Goal: Task Accomplishment & Management: Use online tool/utility

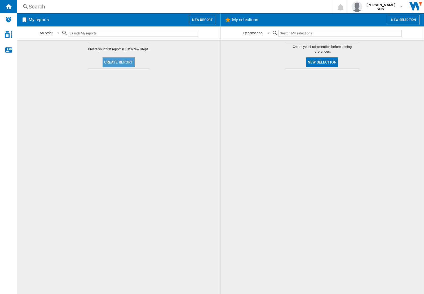
click at [111, 62] on button "Create report" at bounding box center [118, 62] width 32 height 10
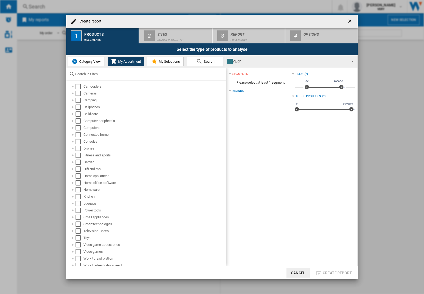
click at [351, 20] on ng-md-icon "getI18NText('BUTTONS.CLOSE_DIALOG')" at bounding box center [350, 22] width 6 height 6
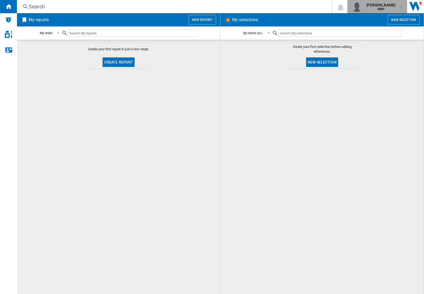
click at [399, 3] on div "[PERSON_NAME] VERY" at bounding box center [376, 6] width 51 height 11
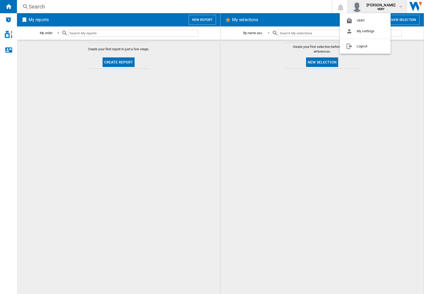
click at [271, 120] on md-backdrop at bounding box center [212, 147] width 424 height 294
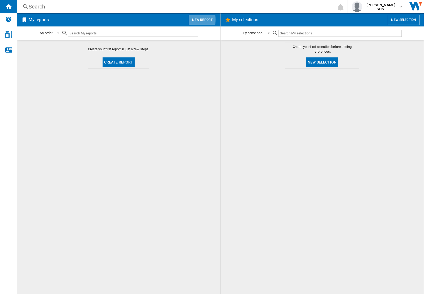
click at [195, 19] on button "New report" at bounding box center [202, 20] width 27 height 10
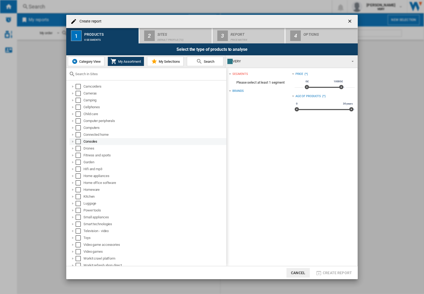
click at [87, 140] on div "Consoles" at bounding box center [154, 141] width 142 height 5
click at [79, 141] on div "Select" at bounding box center [77, 141] width 5 height 5
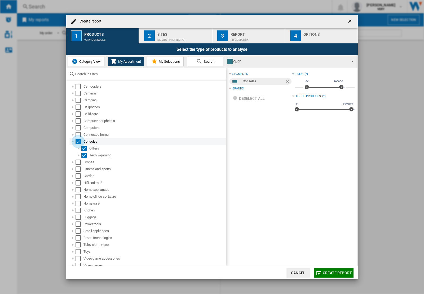
click at [77, 141] on div "Select" at bounding box center [77, 141] width 5 height 5
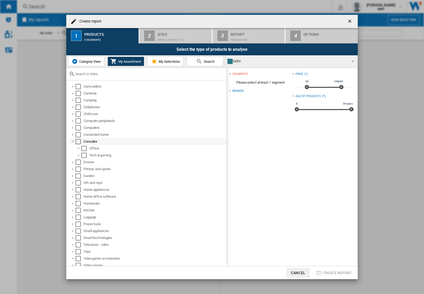
click at [73, 141] on div at bounding box center [72, 141] width 5 height 5
click at [78, 142] on div "Select" at bounding box center [77, 141] width 5 height 5
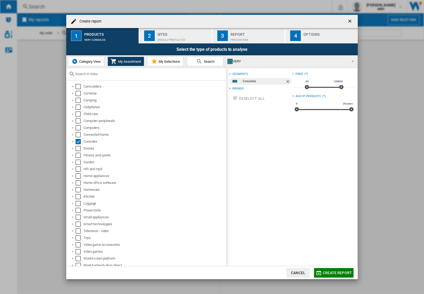
click at [85, 61] on span "Category View" at bounding box center [89, 62] width 23 height 4
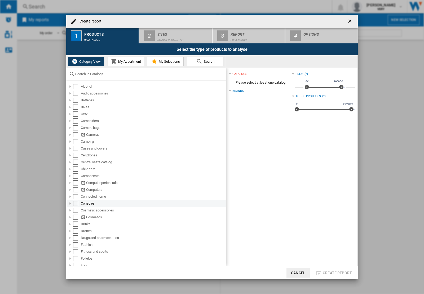
click at [73, 203] on div "Select" at bounding box center [75, 203] width 5 height 5
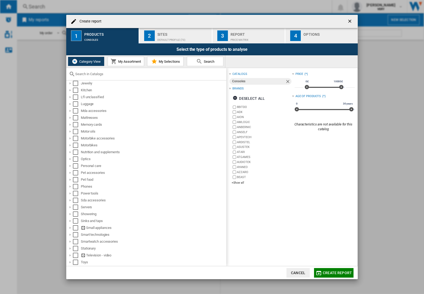
scroll to position [319, 0]
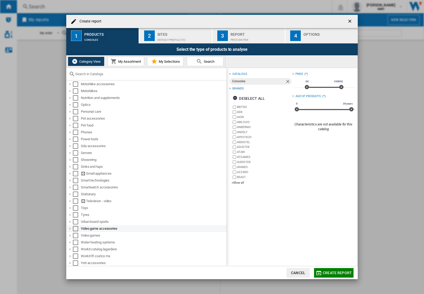
click at [74, 230] on div "Select" at bounding box center [75, 228] width 5 height 5
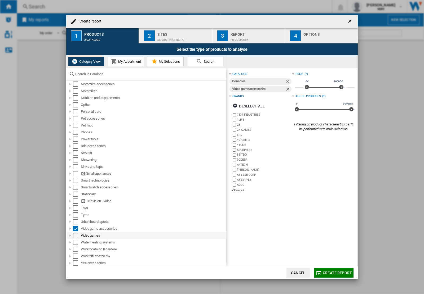
click at [74, 234] on div "Select" at bounding box center [75, 235] width 5 height 5
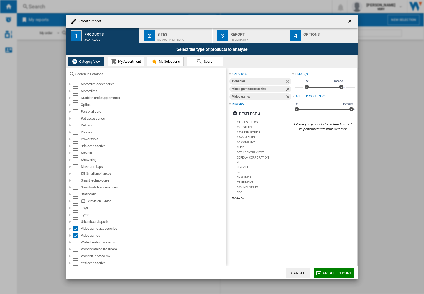
click at [122, 64] on button "My Assortment" at bounding box center [126, 62] width 37 height 10
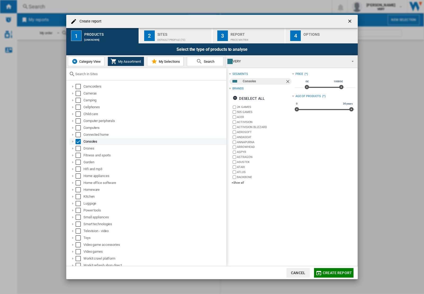
click at [75, 142] on div "Select" at bounding box center [77, 141] width 5 height 5
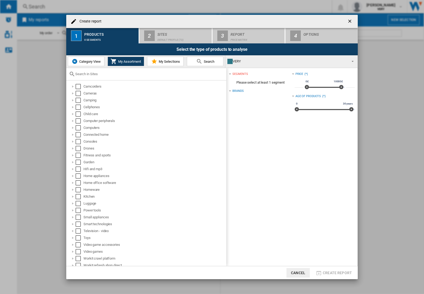
click at [84, 60] on span "Category View" at bounding box center [89, 62] width 23 height 4
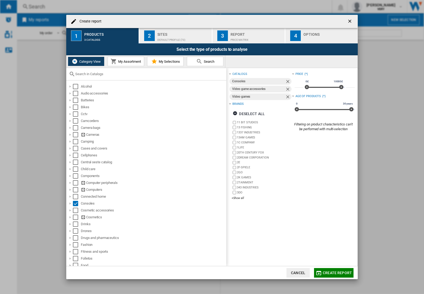
click at [162, 34] on div "Sites" at bounding box center [183, 33] width 52 height 6
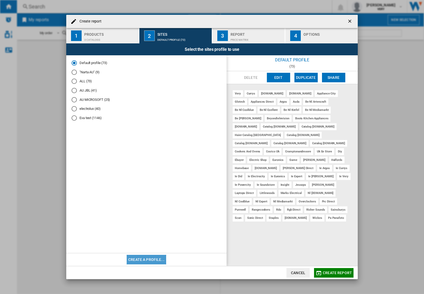
click at [145, 260] on button "Create a profile..." at bounding box center [146, 260] width 39 height 10
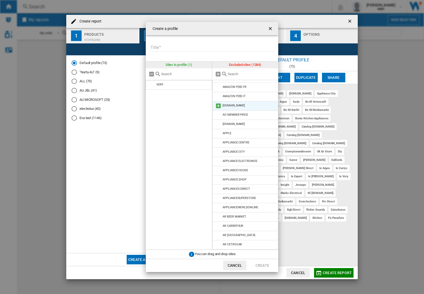
scroll to position [33, 0]
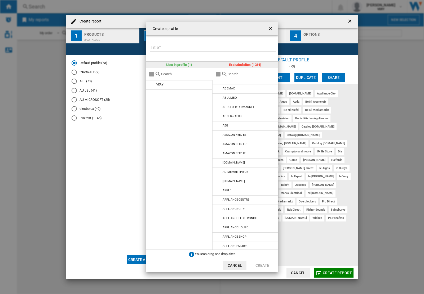
click at [236, 76] on div at bounding box center [245, 74] width 66 height 12
click at [238, 74] on input "text" at bounding box center [251, 74] width 48 height 4
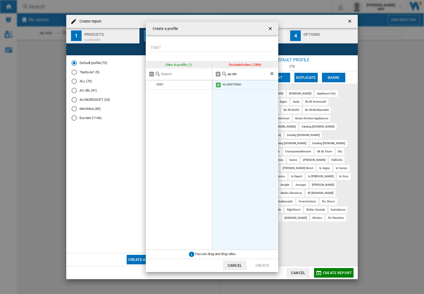
click at [238, 87] on li "AU NINTENDO" at bounding box center [245, 85] width 66 height 10
click at [221, 85] on li "AU NINTENDO" at bounding box center [245, 85] width 66 height 10
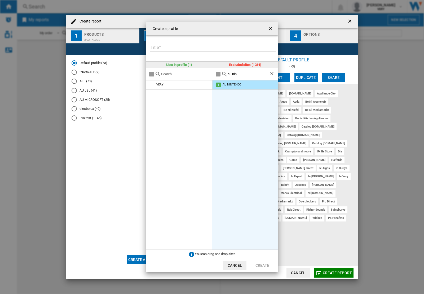
click at [218, 85] on md-icon at bounding box center [218, 85] width 6 height 6
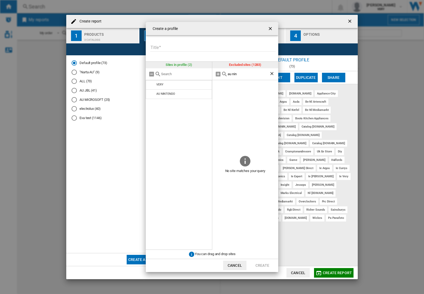
click at [233, 71] on div "au nin" at bounding box center [245, 74] width 66 height 12
drag, startPoint x: 231, startPoint y: 75, endPoint x: 215, endPoint y: 76, distance: 15.9
click at [215, 76] on div "au nin" at bounding box center [245, 74] width 66 height 12
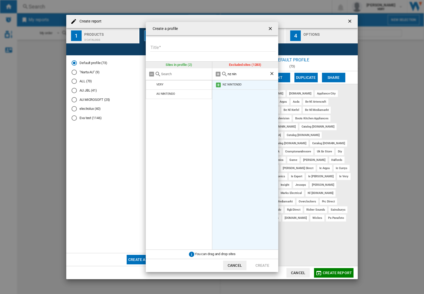
click at [232, 84] on div "NZ NINTENDO" at bounding box center [231, 84] width 19 height 3
click at [220, 84] on md-icon at bounding box center [218, 85] width 6 height 6
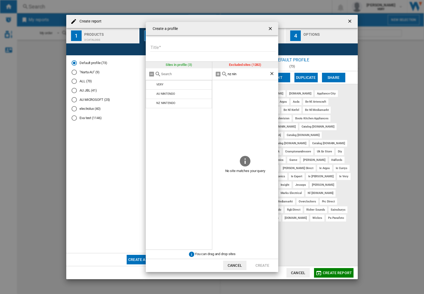
drag, startPoint x: 231, startPoint y: 74, endPoint x: 221, endPoint y: 74, distance: 10.3
click at [221, 74] on div "nz nin" at bounding box center [245, 74] width 66 height 12
drag, startPoint x: 240, startPoint y: 74, endPoint x: 202, endPoint y: 74, distance: 38.4
click at [202, 74] on div "Sites in profile (3) VERY AU NINTENDO NZ NINTENDO Excluded sites (1282) nz nin …" at bounding box center [212, 156] width 132 height 188
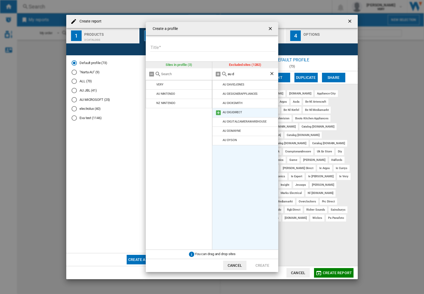
click at [216, 113] on md-icon at bounding box center [218, 113] width 6 height 6
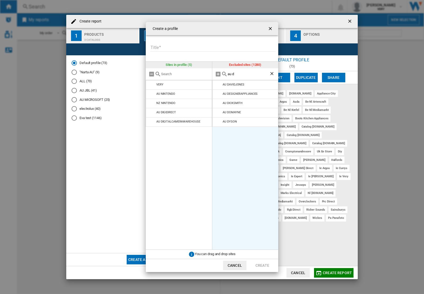
click at [239, 78] on div "au d" at bounding box center [245, 74] width 66 height 12
click at [239, 74] on input "au d" at bounding box center [248, 74] width 42 height 4
type input "au g"
click at [216, 85] on md-icon at bounding box center [218, 85] width 6 height 6
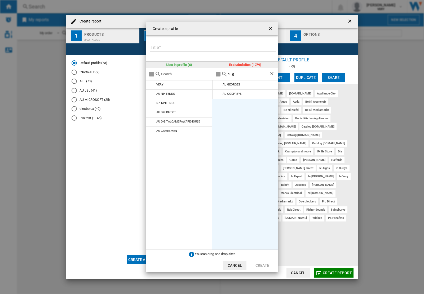
click at [228, 155] on ul "AU GEORGES AU GODFREYS" at bounding box center [245, 165] width 66 height 170
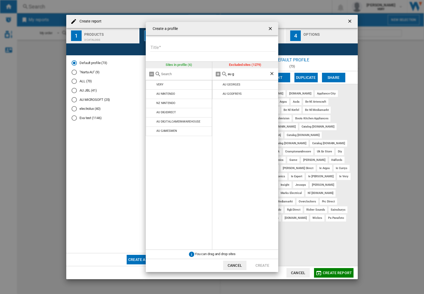
click at [272, 74] on ng-md-icon "Clear search" at bounding box center [272, 74] width 6 height 6
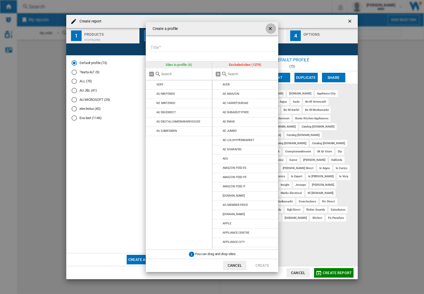
click at [270, 28] on ng-md-icon "getI18NText('BUTTONS.CLOSE_DIALOG')" at bounding box center [270, 29] width 6 height 6
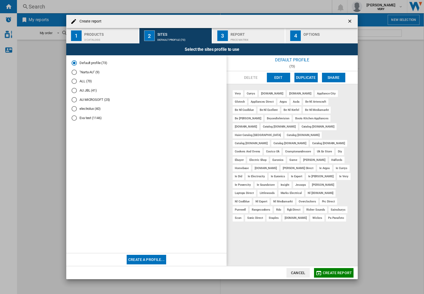
click at [92, 72] on md-radio-button ""Narta AU" (9)" at bounding box center [147, 72] width 150 height 5
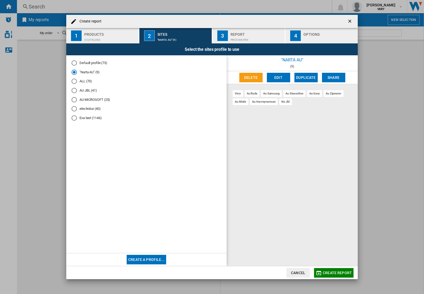
click at [85, 80] on md-radio-button "ALL (73)" at bounding box center [147, 81] width 150 height 5
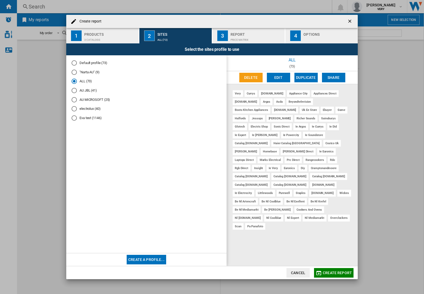
click at [88, 116] on md-radio-button "Eva test (1146)" at bounding box center [147, 117] width 150 height 5
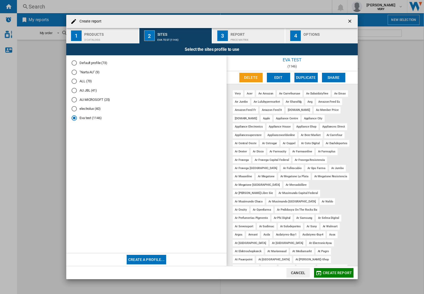
click at [88, 110] on md-radio-button "electrolux (40)" at bounding box center [147, 108] width 150 height 5
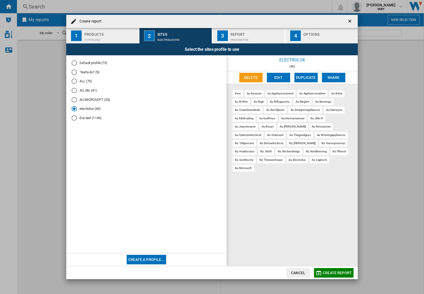
click at [89, 99] on md-radio-button "AU MICROSOFT (25)" at bounding box center [147, 99] width 150 height 5
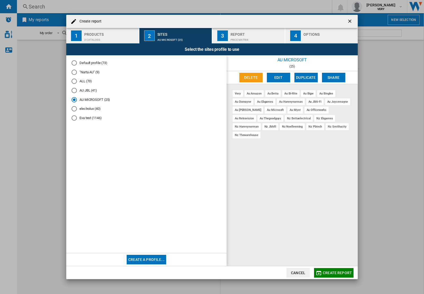
click at [89, 90] on md-radio-button "AU JBL (41)" at bounding box center [147, 90] width 150 height 5
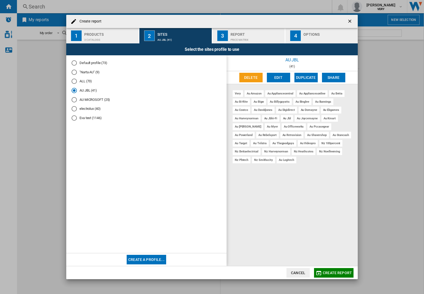
click at [88, 85] on md-radio-group "Default profile (73) "Narta AU" (9) ALL (73) AU JBL (41) AU MICROSOFT (25) elec…" at bounding box center [147, 93] width 150 height 64
click at [88, 82] on md-radio-button "ALL (73)" at bounding box center [147, 81] width 150 height 5
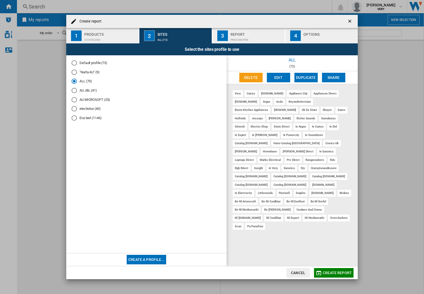
click at [88, 73] on md-radio-button ""Narta AU" (9)" at bounding box center [147, 72] width 150 height 5
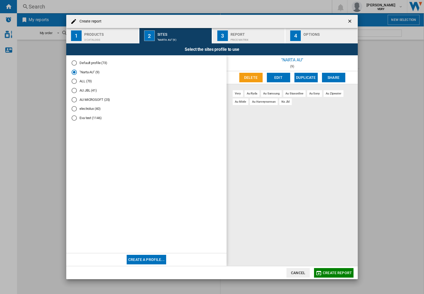
click at [88, 64] on md-radio-button "Default profile (73)" at bounding box center [147, 63] width 150 height 5
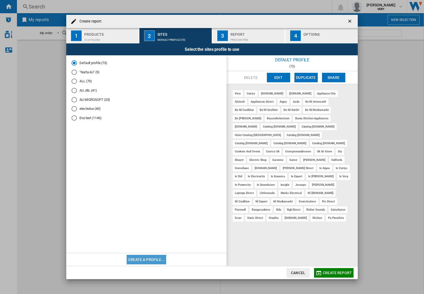
click at [149, 263] on button "Create a profile..." at bounding box center [146, 260] width 39 height 10
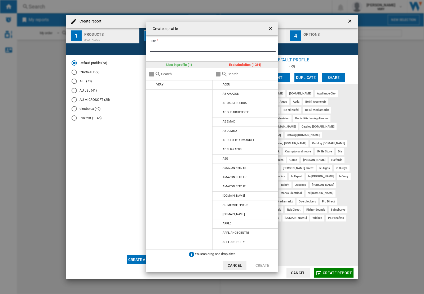
click at [170, 48] on input "Title" at bounding box center [212, 48] width 125 height 8
click at [168, 48] on input "Title" at bounding box center [212, 48] width 125 height 8
type input "**********"
click at [254, 74] on input "{{::title}} {{::getI18NText('BUTTONS.CANCEL')}} ..." at bounding box center [251, 74] width 48 height 4
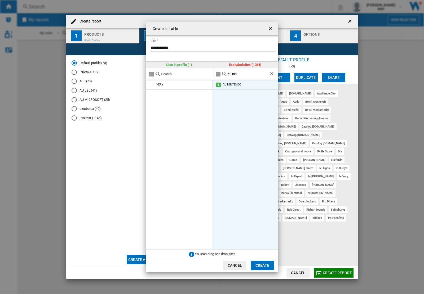
click at [218, 86] on md-icon "{{::title}} {{::getI18NText('BUTTONS.CANCEL')}} ..." at bounding box center [218, 85] width 6 height 6
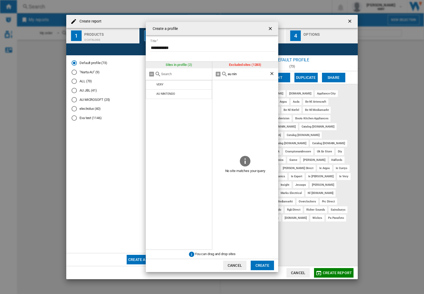
drag, startPoint x: 230, startPoint y: 75, endPoint x: 221, endPoint y: 74, distance: 9.3
click at [221, 74] on div "au nin" at bounding box center [245, 74] width 66 height 12
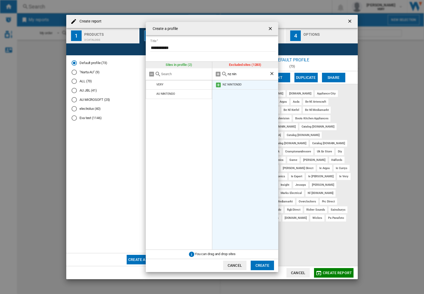
click at [220, 84] on md-icon "{{::title}} {{::getI18NText('BUTTONS.CANCEL')}} ..." at bounding box center [218, 85] width 6 height 6
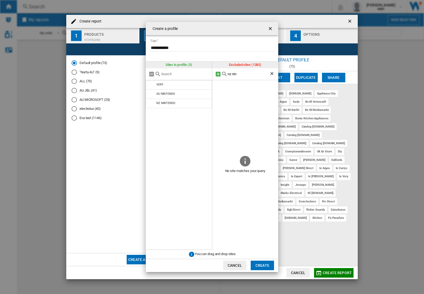
drag, startPoint x: 242, startPoint y: 74, endPoint x: 217, endPoint y: 74, distance: 25.7
click at [217, 74] on div "nz nin" at bounding box center [245, 74] width 66 height 12
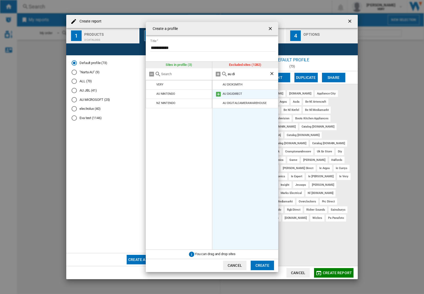
click at [218, 96] on md-icon "{{::title}} {{::getI18NText('BUTTONS.CANCEL')}} ..." at bounding box center [218, 94] width 6 height 6
click at [236, 74] on input "au di" at bounding box center [248, 74] width 42 height 4
type input "au ga"
click at [220, 85] on md-icon "{{::title}} {{::getI18NText('BUTTONS.CANCEL')}} ..." at bounding box center [218, 85] width 6 height 6
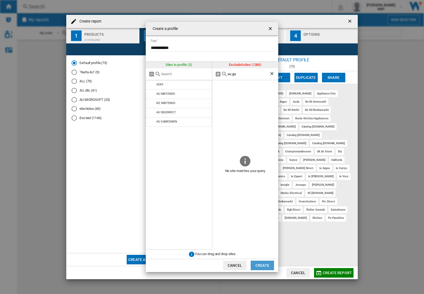
click at [265, 264] on button "Create" at bounding box center [262, 266] width 23 height 10
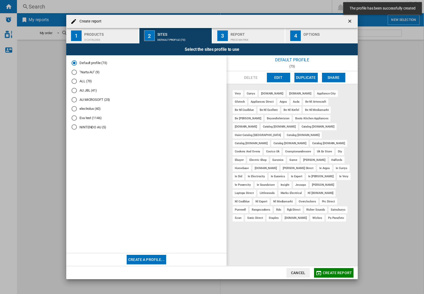
click at [88, 127] on md-radio-button "NINTENDO AU (5)" at bounding box center [147, 127] width 150 height 5
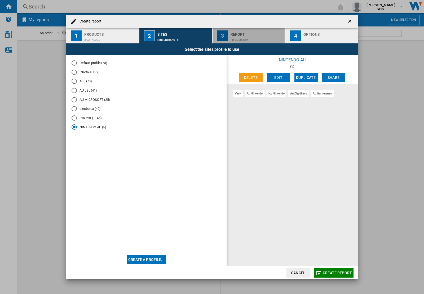
click at [245, 39] on div "Price Matrix" at bounding box center [256, 39] width 52 height 6
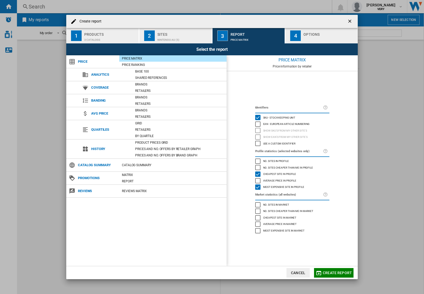
click at [318, 35] on div "Options" at bounding box center [329, 33] width 52 height 6
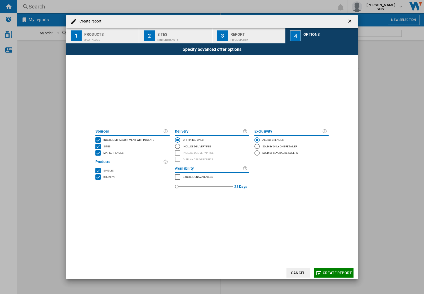
click at [331, 270] on button "Create report" at bounding box center [333, 273] width 39 height 10
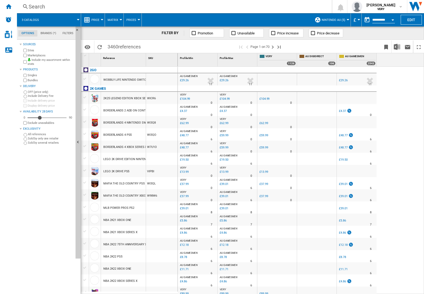
click at [356, 19] on button "£" at bounding box center [355, 19] width 5 height 13
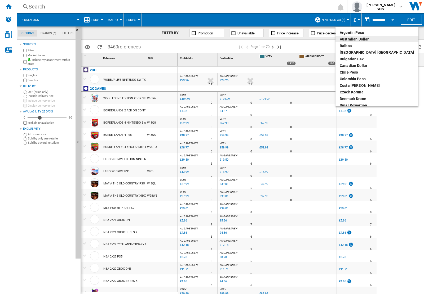
click at [355, 39] on div "Australian Dollar" at bounding box center [377, 39] width 74 height 5
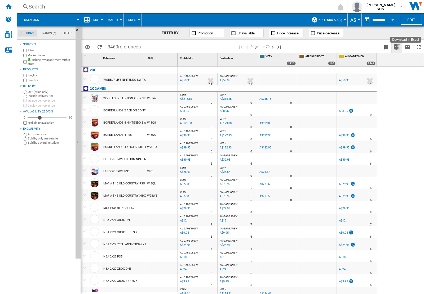
click at [400, 47] on button "Download in Excel" at bounding box center [396, 47] width 11 height 12
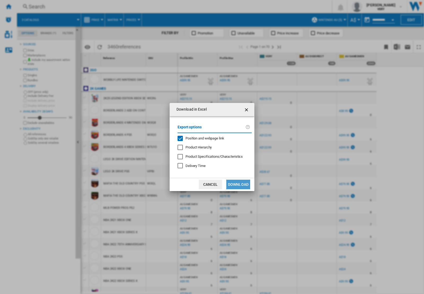
click at [238, 186] on button "Download" at bounding box center [238, 185] width 24 height 10
